Goal: Information Seeking & Learning: Learn about a topic

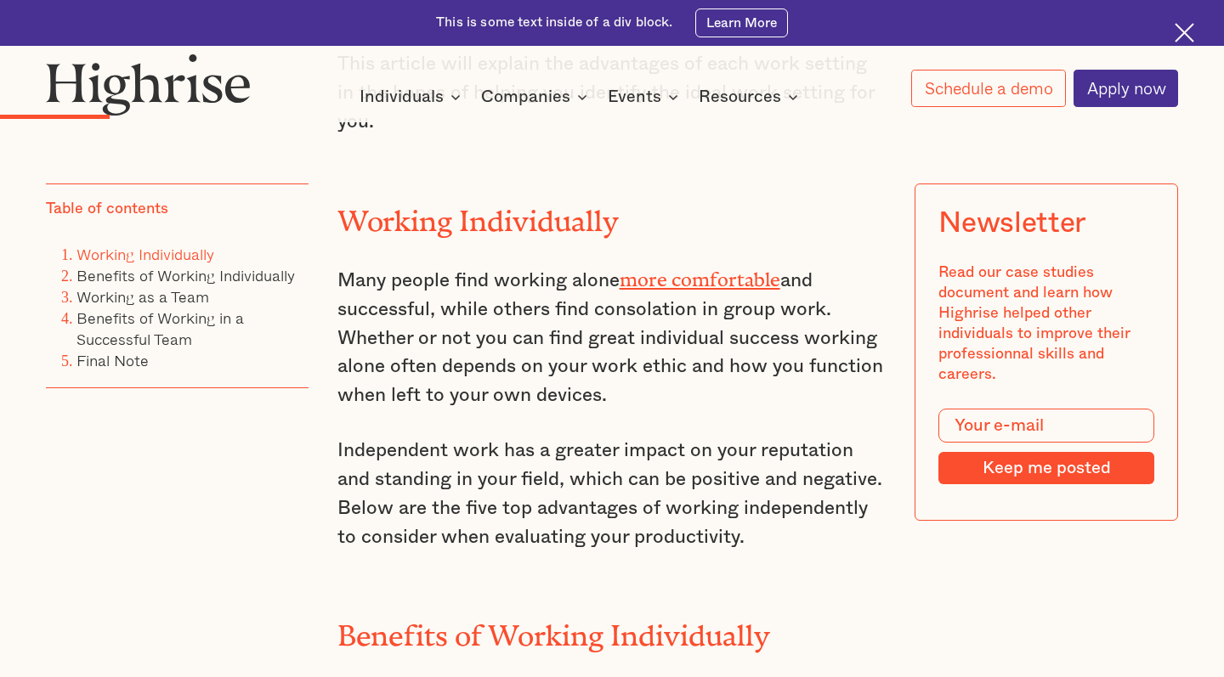
scroll to position [1372, 0]
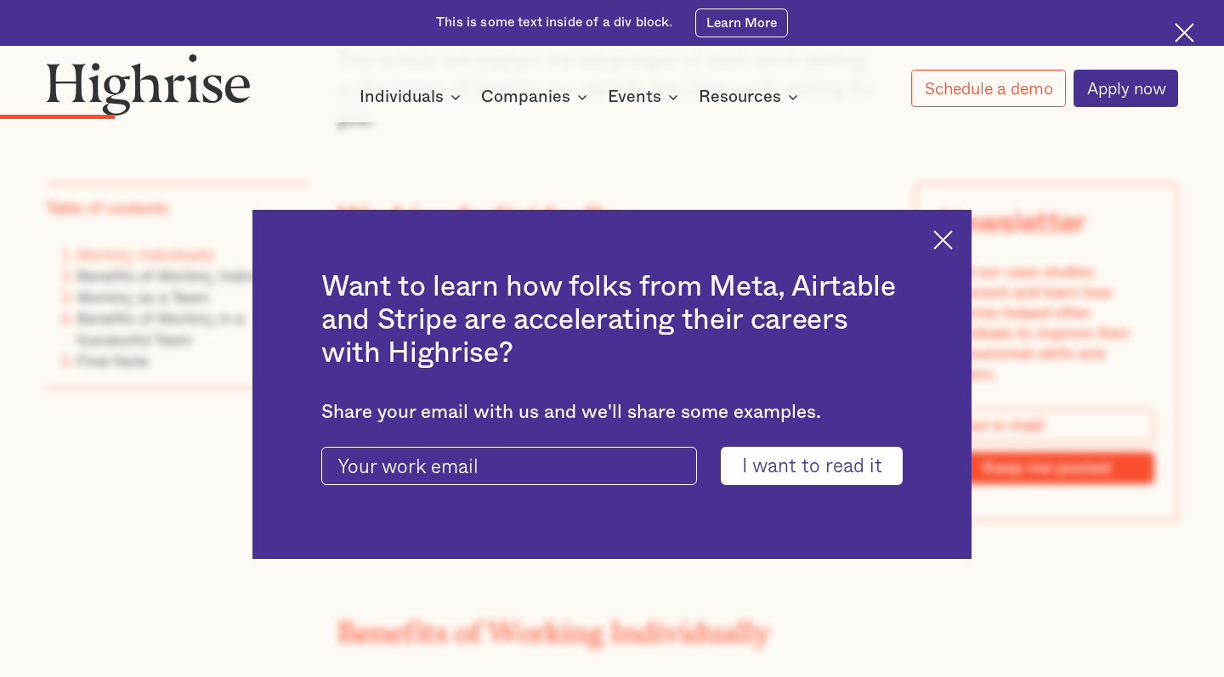
click at [958, 246] on div "Want to learn how folks from Meta, Airtable and Stripe are accelerating their c…" at bounding box center [611, 384] width 719 height 349
click at [952, 246] on img at bounding box center [943, 240] width 20 height 20
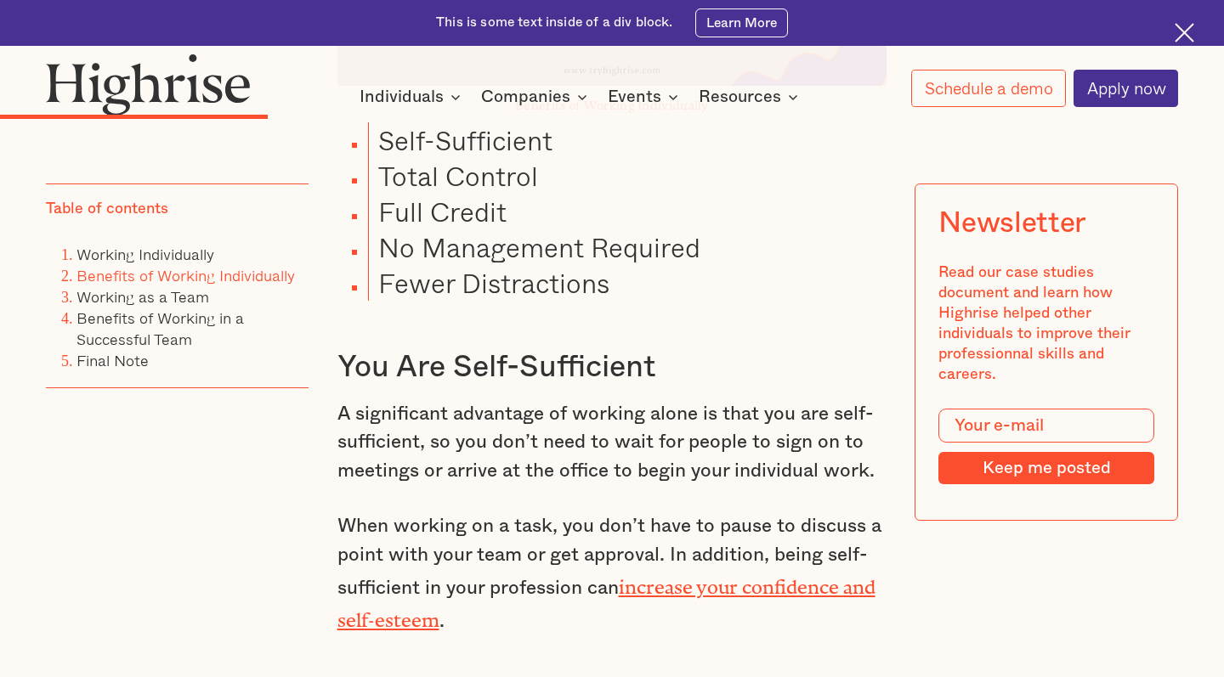
scroll to position [2394, 0]
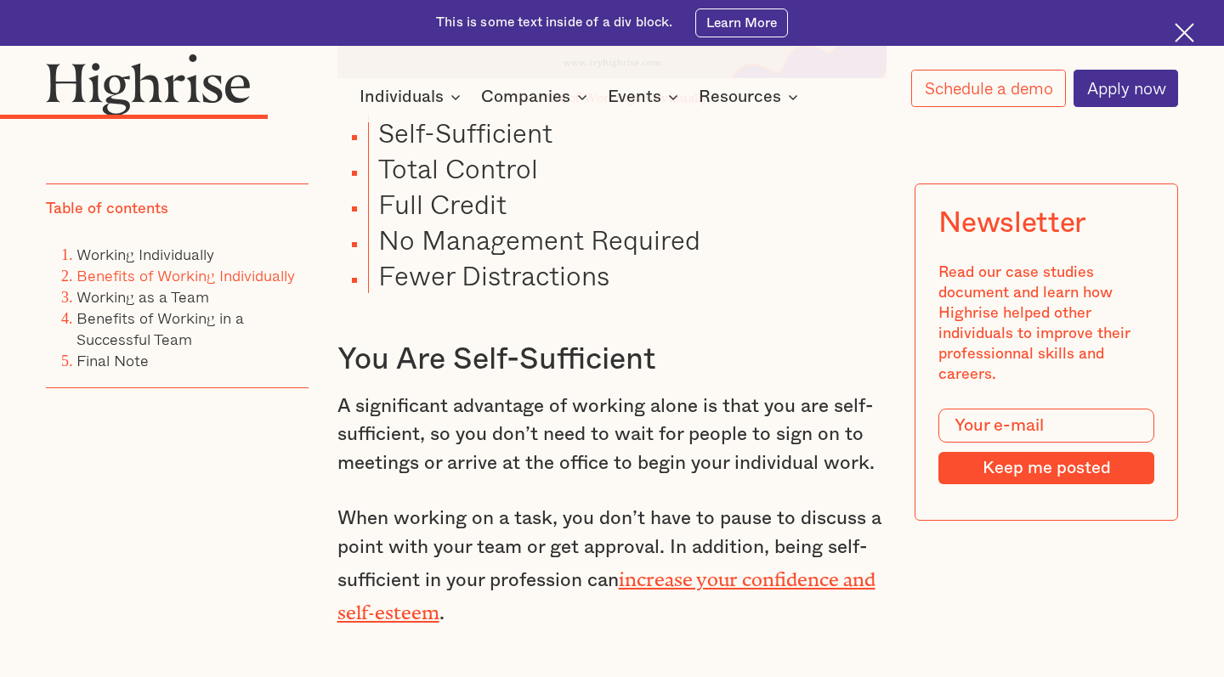
drag, startPoint x: 329, startPoint y: 377, endPoint x: 866, endPoint y: 446, distance: 541.4
copy p "A significant advantage of working alone is that you are self-sufficient, so yo…"
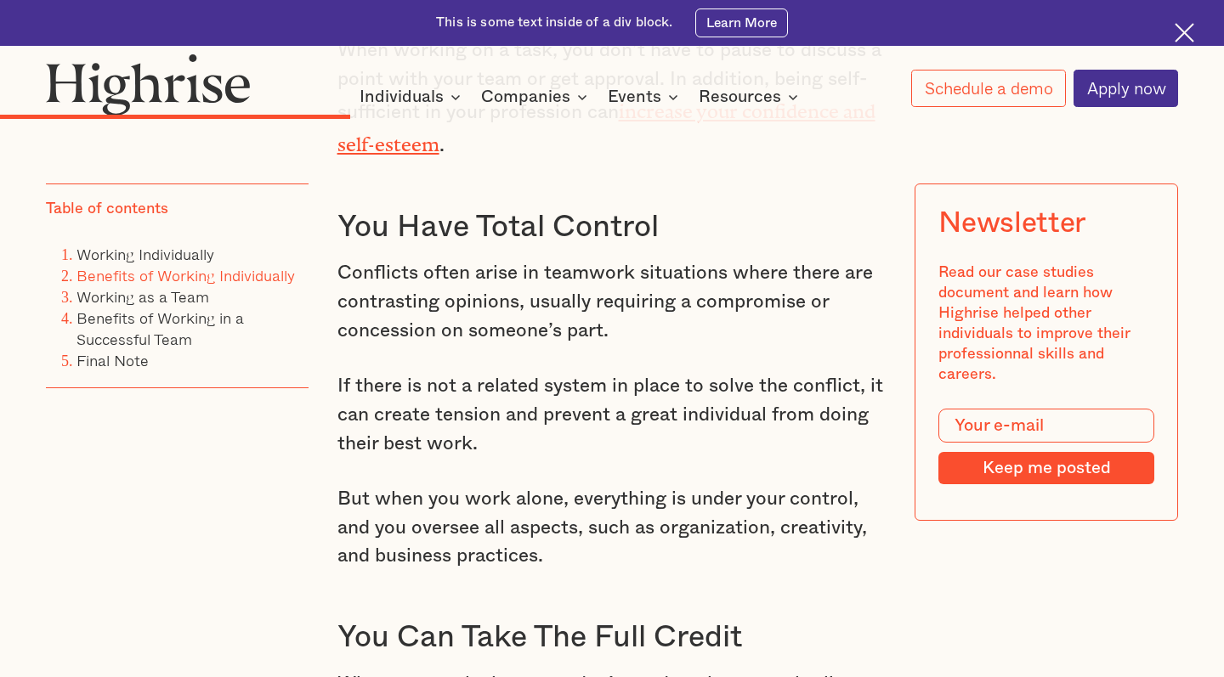
scroll to position [2962, 0]
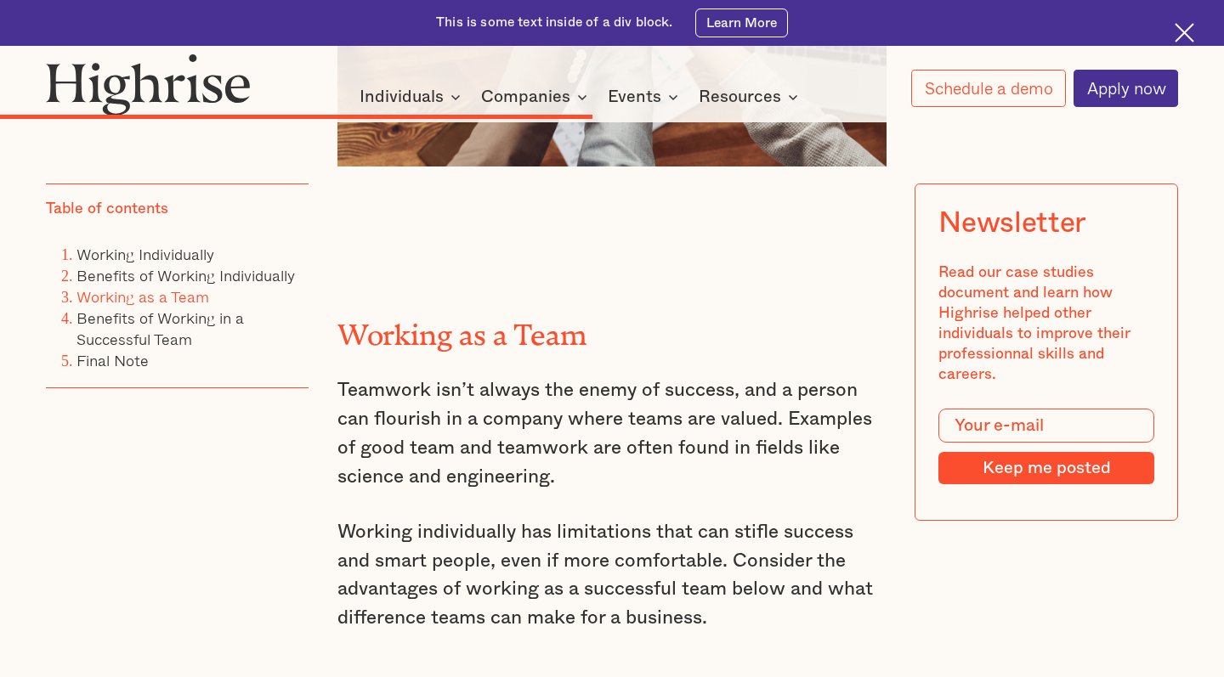
scroll to position [3717, 0]
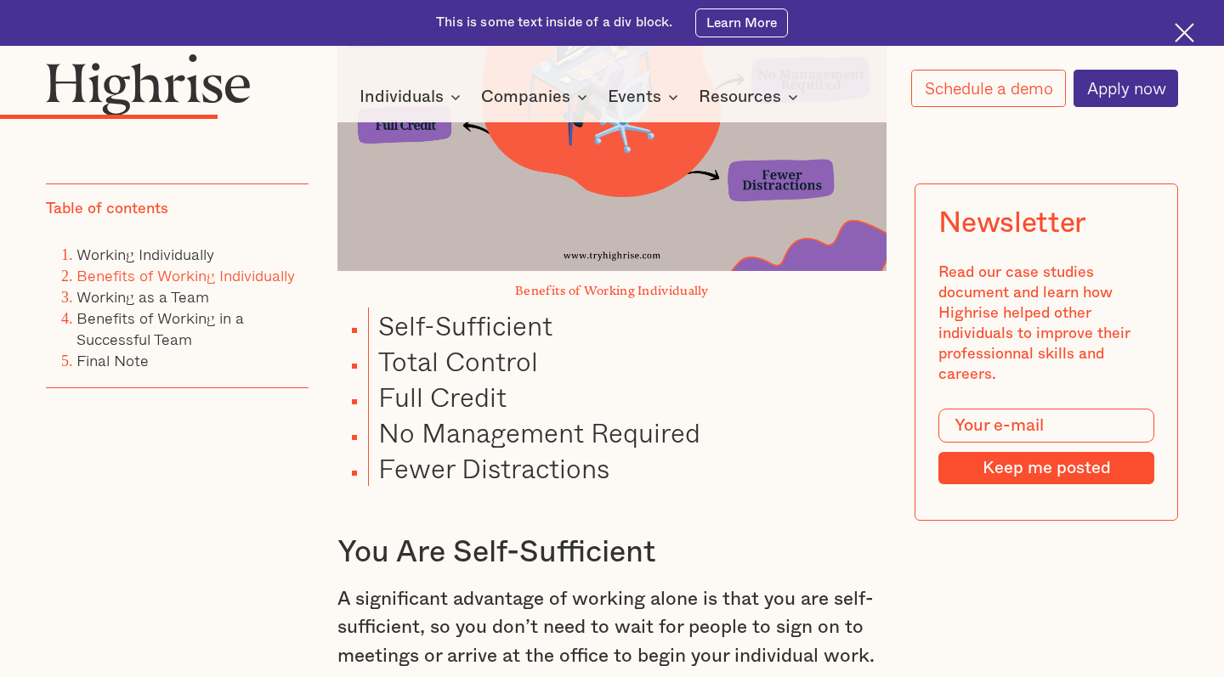
scroll to position [2263, 0]
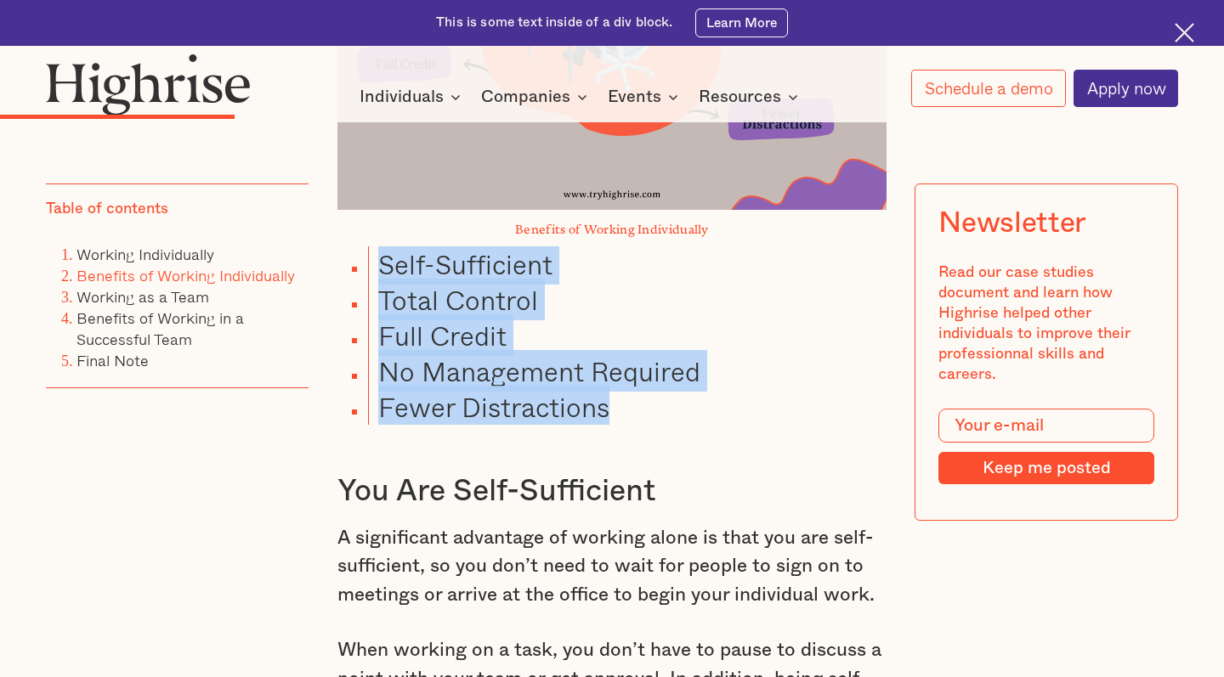
drag, startPoint x: 381, startPoint y: 237, endPoint x: 621, endPoint y: 383, distance: 281.4
click at [621, 383] on ul "Self-Sufficient Total Control Full Credit No Management Required Fewer Distract…" at bounding box center [600, 335] width 573 height 178
copy ul "Self-Sufficient Total Control Full Credit No Management Required Fewer Distract…"
